Goal: Task Accomplishment & Management: Use online tool/utility

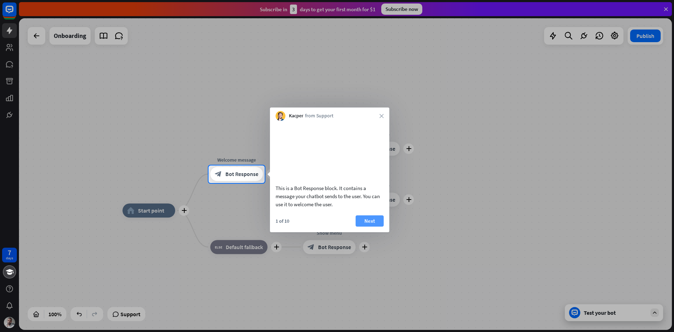
click at [367, 226] on button "Next" at bounding box center [369, 220] width 28 height 11
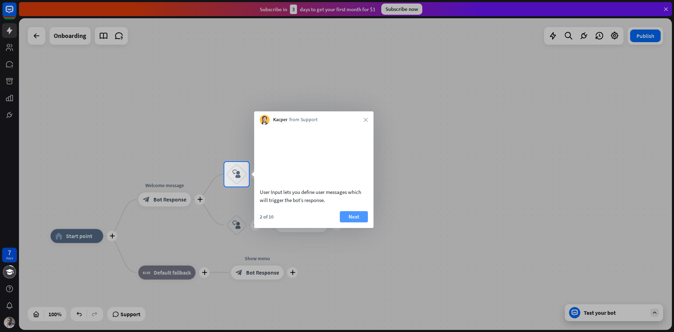
click at [355, 222] on button "Next" at bounding box center [354, 216] width 28 height 11
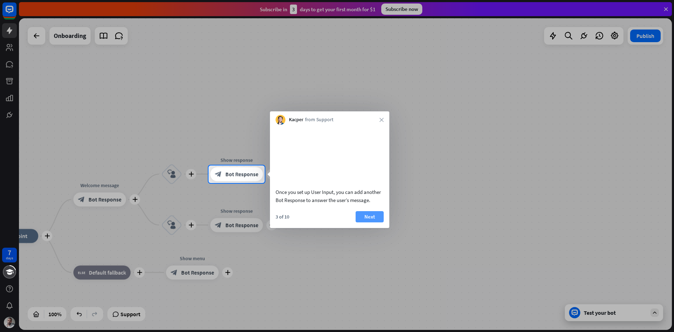
click at [372, 222] on button "Next" at bounding box center [369, 216] width 28 height 11
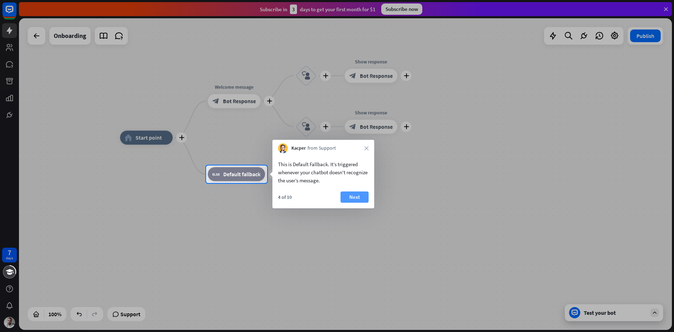
click at [355, 198] on button "Next" at bounding box center [354, 196] width 28 height 11
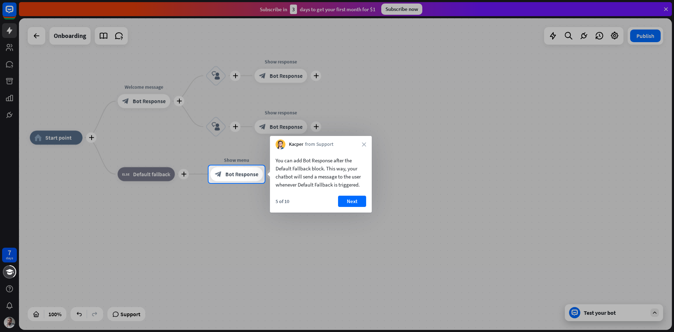
click at [355, 207] on div "5 of 10 Next" at bounding box center [321, 203] width 102 height 17
click at [355, 205] on button "Next" at bounding box center [352, 200] width 28 height 11
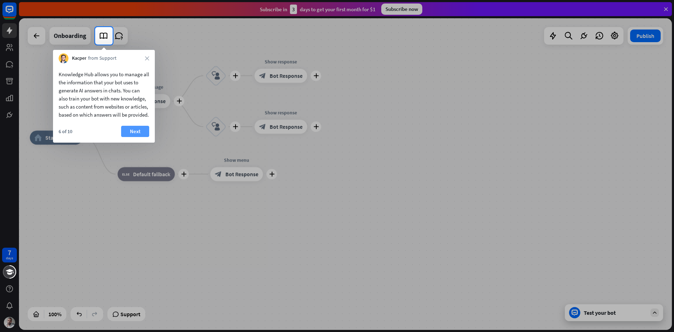
click at [135, 136] on button "Next" at bounding box center [135, 131] width 28 height 11
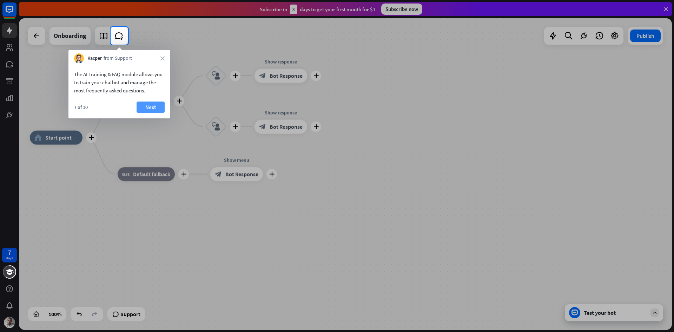
click at [150, 102] on button "Next" at bounding box center [150, 106] width 28 height 11
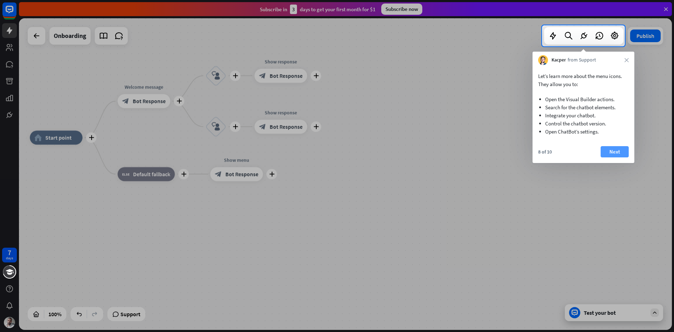
click at [609, 152] on button "Next" at bounding box center [614, 151] width 28 height 11
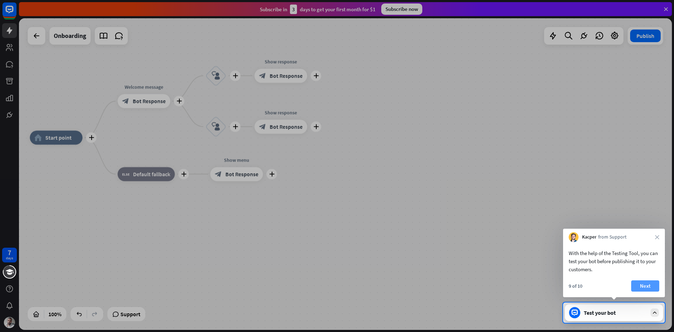
click at [654, 288] on button "Next" at bounding box center [645, 285] width 28 height 11
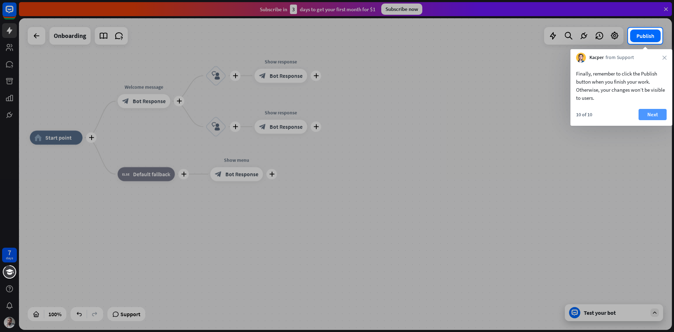
click at [651, 111] on button "Next" at bounding box center [652, 114] width 28 height 11
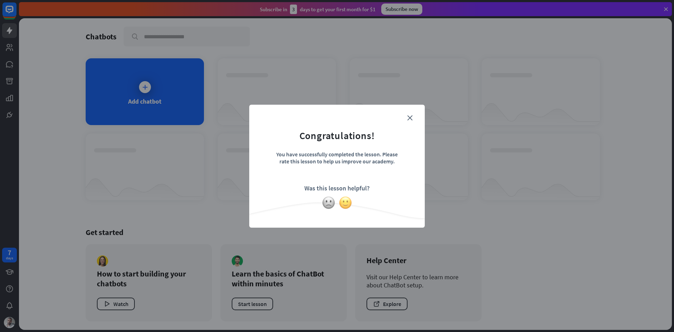
click at [345, 205] on img at bounding box center [345, 202] width 13 height 13
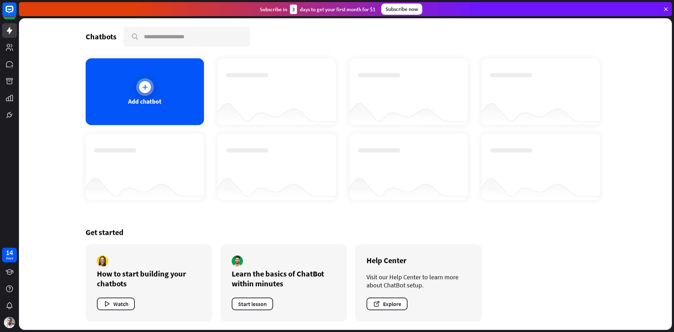
click at [146, 91] on div at bounding box center [145, 87] width 12 height 12
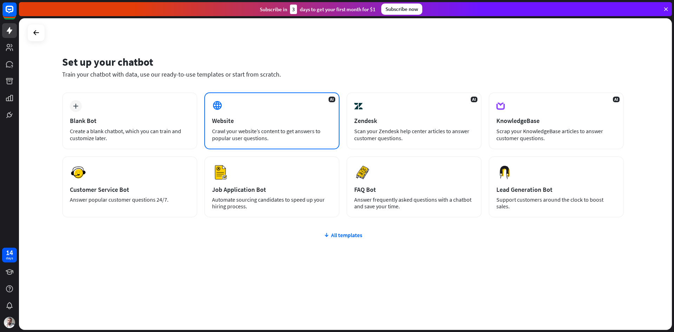
click at [276, 123] on div "Website" at bounding box center [272, 120] width 120 height 8
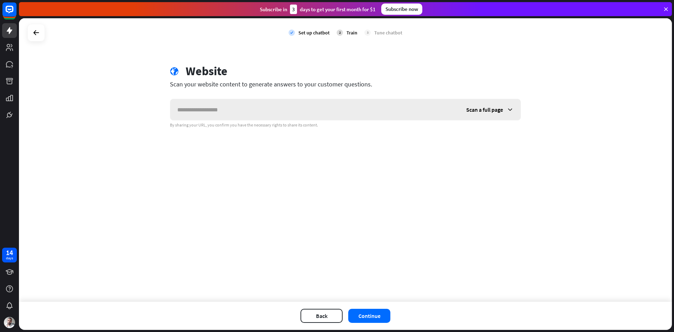
click at [483, 112] on span "Scan a full page" at bounding box center [484, 109] width 37 height 7
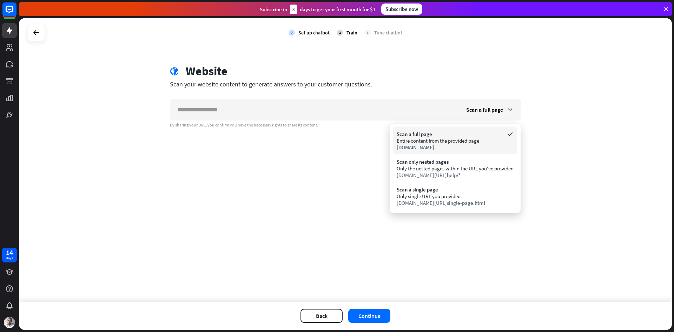
click at [467, 143] on div "Entire content from the provided page" at bounding box center [454, 140] width 117 height 7
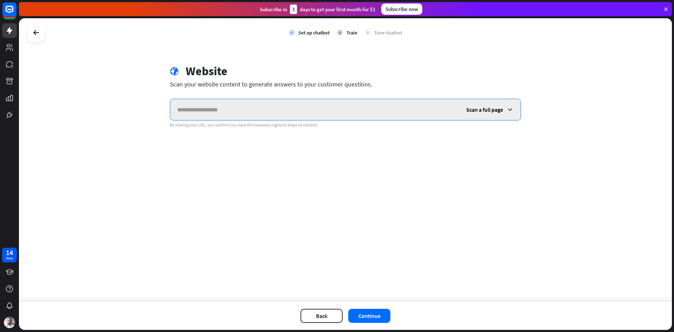
click at [232, 107] on input "text" at bounding box center [314, 109] width 289 height 21
paste input "**********"
type input "**********"
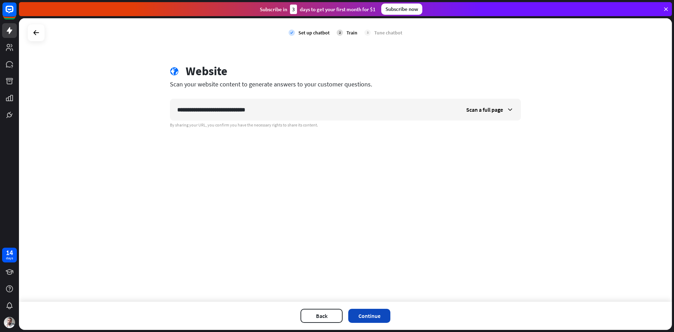
click at [373, 314] on button "Continue" at bounding box center [369, 315] width 42 height 14
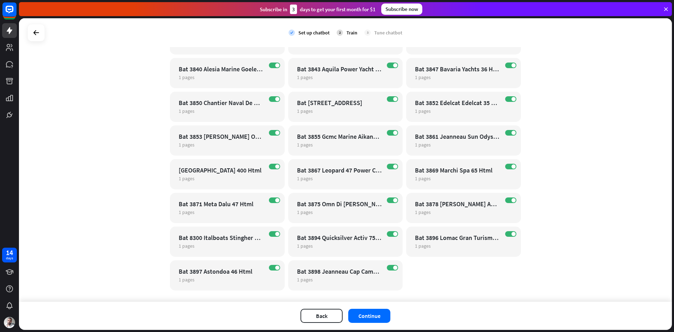
scroll to position [22291, 0]
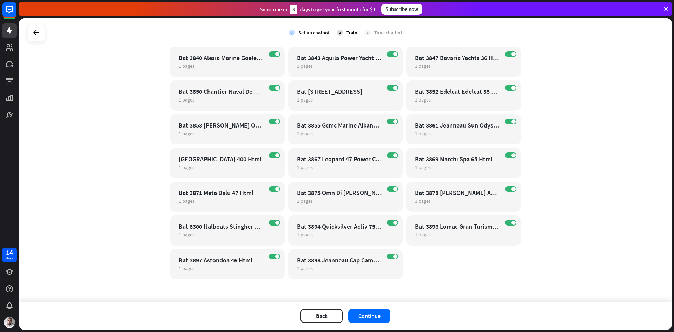
click at [380, 313] on button "Continue" at bounding box center [369, 315] width 42 height 14
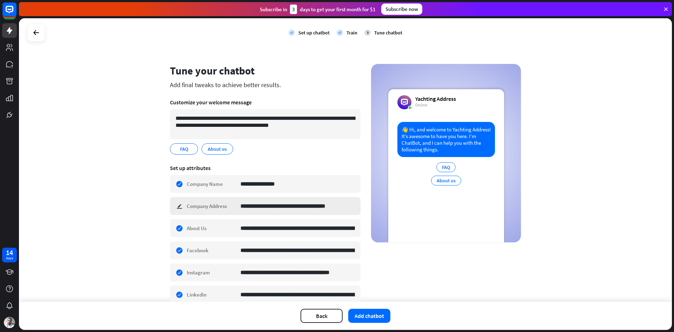
scroll to position [33, 0]
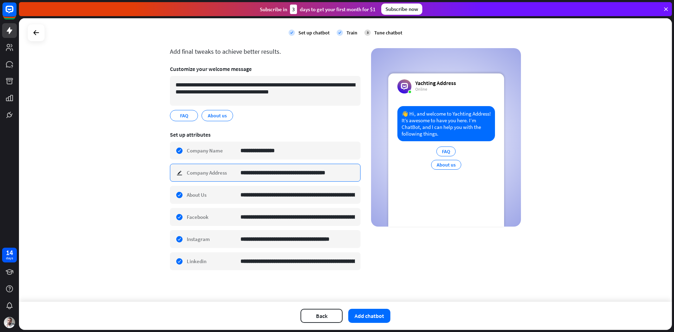
type input "*"
type input "**********"
click at [376, 320] on button "Add chatbot" at bounding box center [369, 315] width 42 height 14
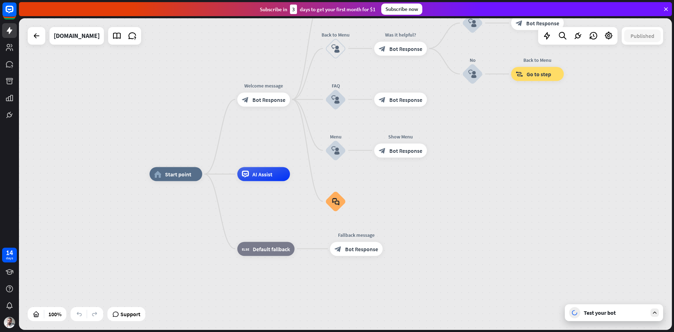
click at [653, 312] on icon at bounding box center [654, 312] width 6 height 6
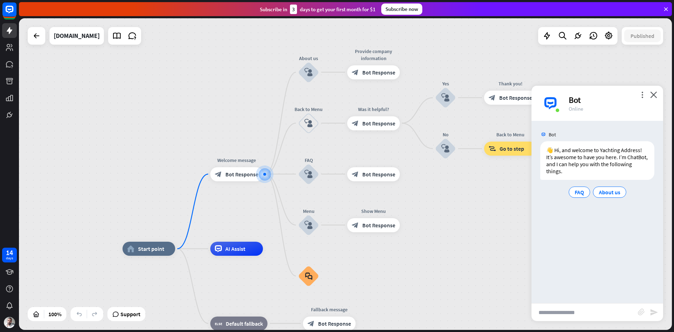
click at [564, 308] on input "text" at bounding box center [584, 312] width 106 height 18
type input "**********"
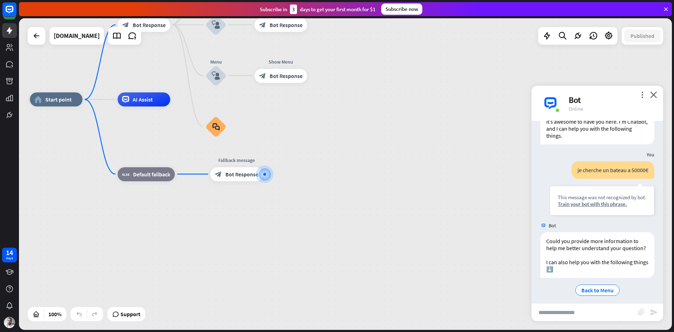
scroll to position [47, 0]
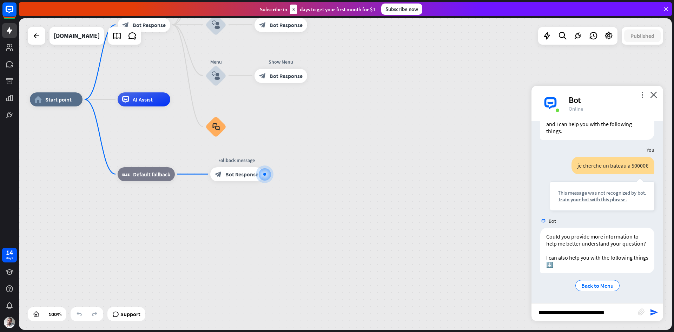
type input "**********"
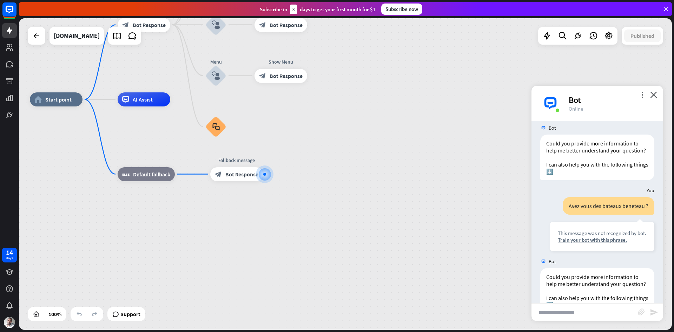
scroll to position [187, 0]
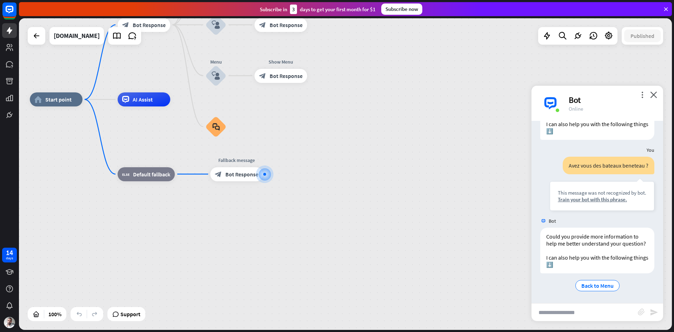
click at [564, 315] on input "text" at bounding box center [584, 312] width 106 height 18
paste input "**********"
type input "**********"
click at [656, 314] on icon "send" at bounding box center [653, 312] width 8 height 8
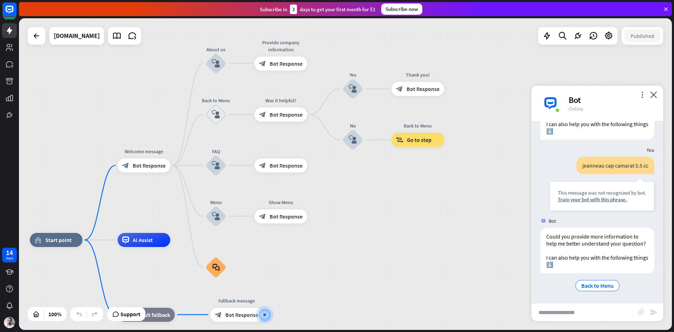
click at [585, 309] on input "text" at bounding box center [584, 312] width 106 height 18
type input "**********"
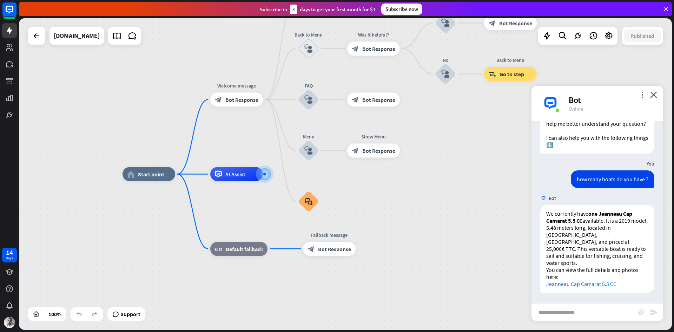
scroll to position [440, 0]
click at [559, 283] on link "Jeanneau Cap Camarat 5.5 CC" at bounding box center [581, 283] width 70 height 7
click at [564, 307] on input "text" at bounding box center [584, 312] width 106 height 18
type input "*"
type input "**********"
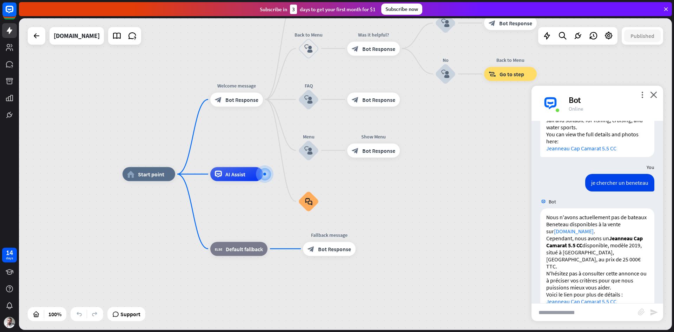
scroll to position [586, 0]
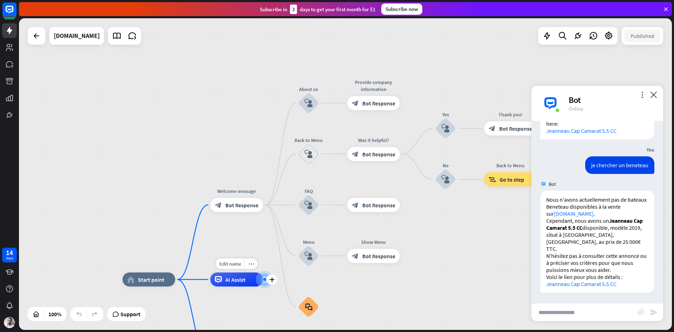
click at [265, 279] on div at bounding box center [265, 279] width 0 height 0
click at [245, 283] on div "AI Assist" at bounding box center [236, 279] width 53 height 14
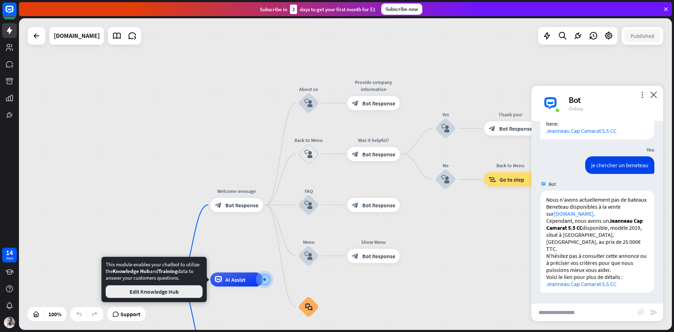
click at [182, 289] on button "Edit Knowledge Hub" at bounding box center [154, 291] width 97 height 13
